Goal: Task Accomplishment & Management: Manage account settings

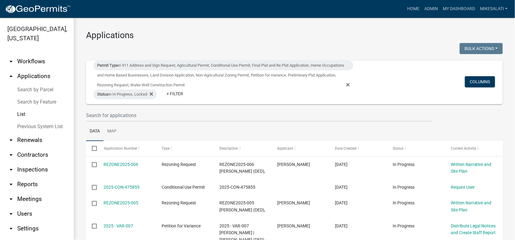
scroll to position [92, 0]
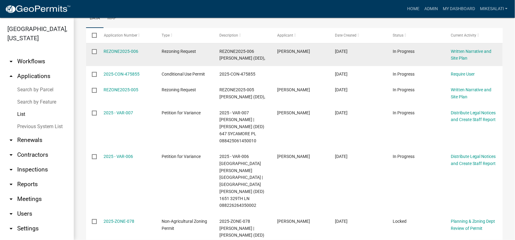
scroll to position [123, 0]
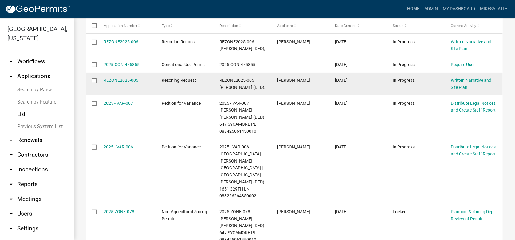
click at [94, 80] on input "checkbox" at bounding box center [94, 80] width 4 height 4
checkbox input "true"
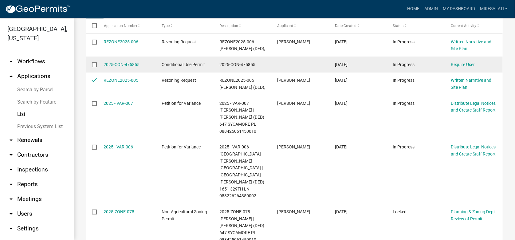
click at [94, 64] on input "checkbox" at bounding box center [94, 64] width 4 height 4
checkbox input "true"
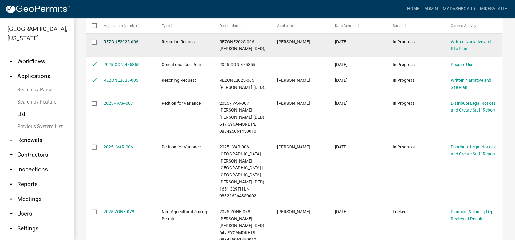
click at [117, 41] on link "REZONE2025-006" at bounding box center [121, 41] width 35 height 5
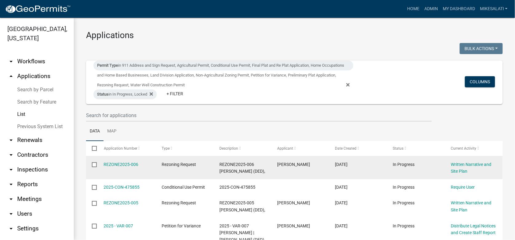
click at [93, 163] on input "checkbox" at bounding box center [94, 164] width 4 height 4
checkbox input "true"
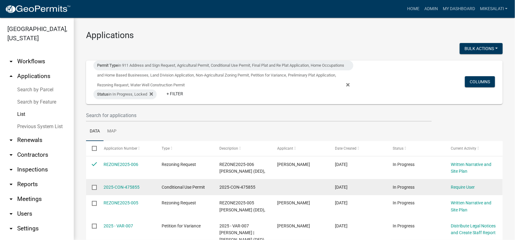
click at [96, 186] on input "checkbox" at bounding box center [94, 187] width 4 height 4
checkbox input "true"
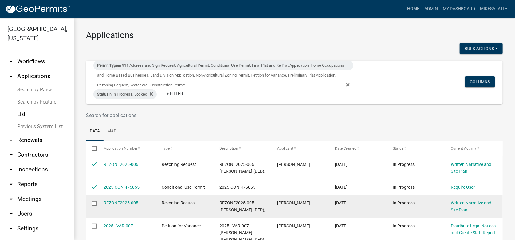
click at [94, 203] on input "checkbox" at bounding box center [94, 203] width 4 height 4
checkbox input "false"
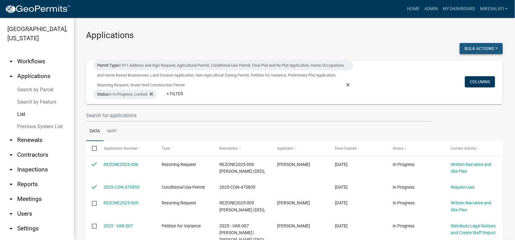
click at [493, 48] on button "Bulk Actions" at bounding box center [480, 48] width 43 height 11
click at [467, 65] on button "Void" at bounding box center [477, 64] width 49 height 15
checkbox input "false"
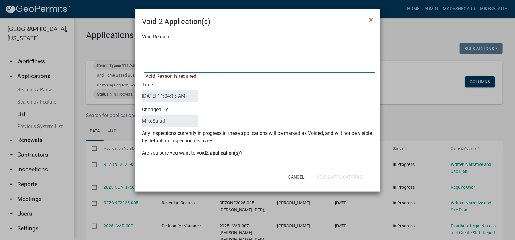
click at [167, 45] on textarea "Void Reason" at bounding box center [259, 57] width 231 height 31
type textarea "applications not completed. PLease re-apply when ready to proceed. - MJS"
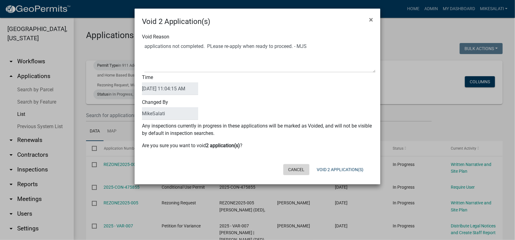
click at [295, 178] on form "Void 2 Application(s) × Void Reason Time 09/10/2025 11:04:15 AM Changed By Mike…" at bounding box center [258, 94] width 246 height 170
click at [304, 166] on button "Cancel" at bounding box center [296, 169] width 26 height 11
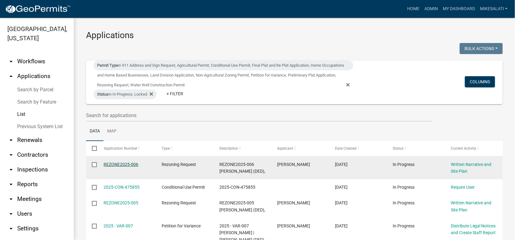
click at [125, 162] on link "REZONE2025-006" at bounding box center [121, 164] width 35 height 5
click at [95, 165] on input "checkbox" at bounding box center [94, 164] width 4 height 4
checkbox input "true"
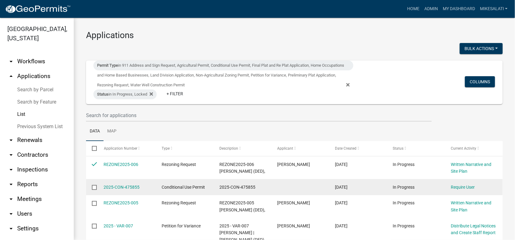
click at [93, 187] on input "checkbox" at bounding box center [94, 187] width 4 height 4
checkbox input "true"
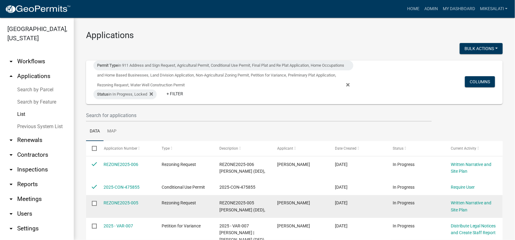
click at [95, 202] on input "checkbox" at bounding box center [94, 203] width 4 height 4
checkbox input "true"
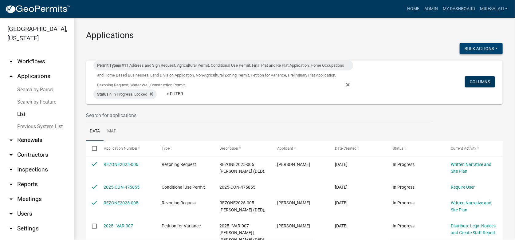
click at [491, 47] on button "Bulk Actions" at bounding box center [480, 48] width 43 height 11
click at [463, 64] on button "Void" at bounding box center [477, 64] width 49 height 15
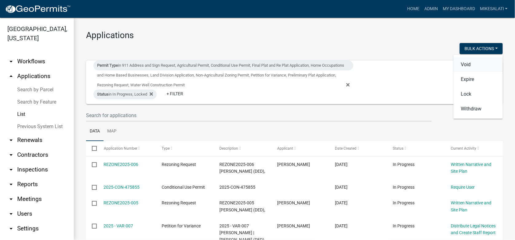
checkbox input "false"
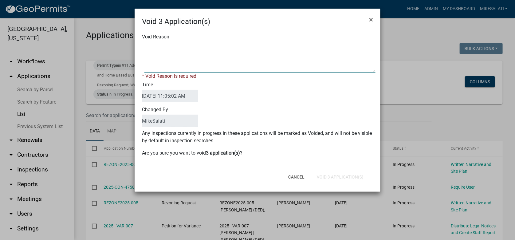
click at [146, 47] on textarea "Void Reason" at bounding box center [259, 57] width 231 height 31
type textarea "Applications not completed. Please re-apply when ready to proceed. - MJS"
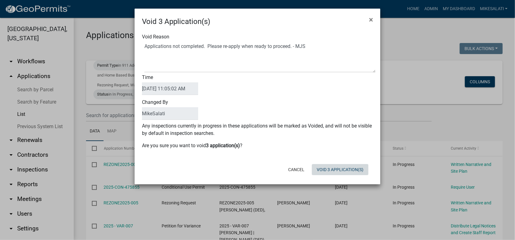
click at [327, 177] on div "Cancel Void 3 Application(s)" at bounding box center [297, 170] width 151 height 16
click at [327, 171] on button "Void 3 Application(s)" at bounding box center [340, 169] width 57 height 11
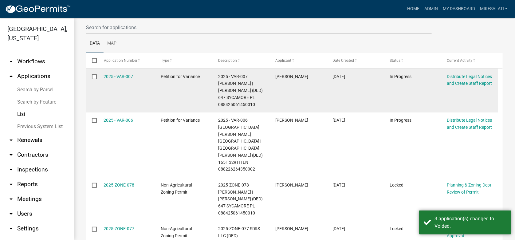
scroll to position [77, 0]
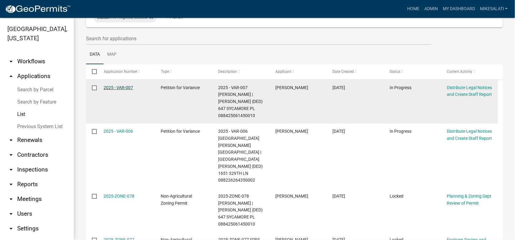
click at [118, 87] on link "2025 - VAR-007" at bounding box center [118, 87] width 29 height 5
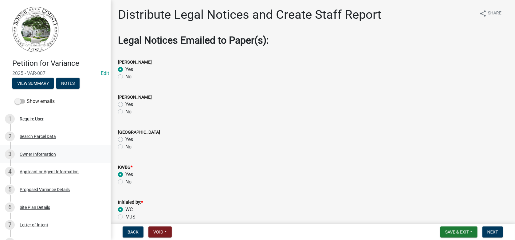
click at [37, 153] on div "Owner Information" at bounding box center [38, 154] width 36 height 4
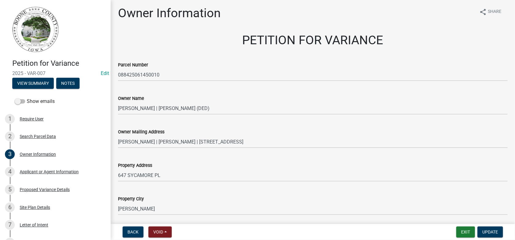
scroll to position [1, 0]
click at [45, 171] on div "Applicant or Agent Information" at bounding box center [49, 172] width 59 height 4
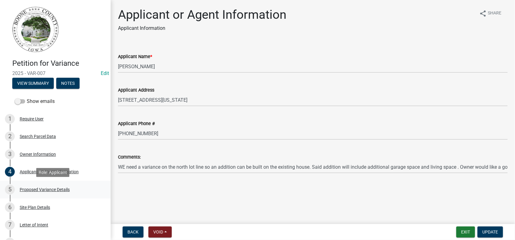
click at [40, 188] on div "Proposed Variance Details" at bounding box center [45, 189] width 50 height 4
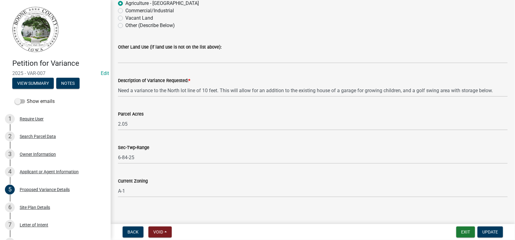
scroll to position [61, 0]
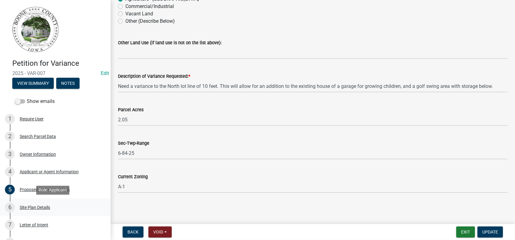
click at [27, 203] on div "6 Site Plan Details" at bounding box center [53, 207] width 96 height 10
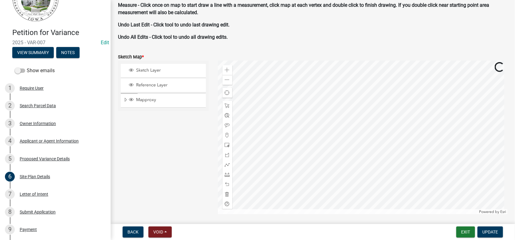
scroll to position [461, 0]
